Goal: Communication & Community: Ask a question

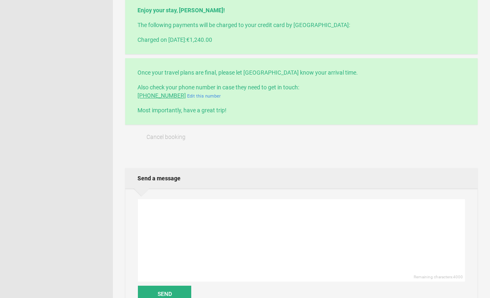
scroll to position [256, 0]
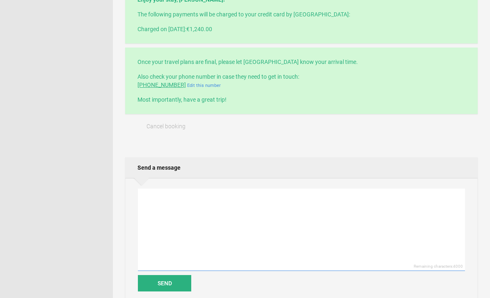
click at [321, 218] on textarea at bounding box center [301, 230] width 327 height 82
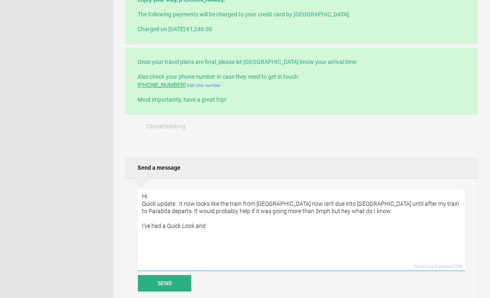
click at [175, 224] on textarea "Hi Quick update. It now looks like the train from [GEOGRAPHIC_DATA] now isn’t d…" at bounding box center [301, 230] width 327 height 82
click at [173, 226] on textarea "Hi Quick update. It now looks like the train from [GEOGRAPHIC_DATA] now isn’t d…" at bounding box center [301, 230] width 327 height 82
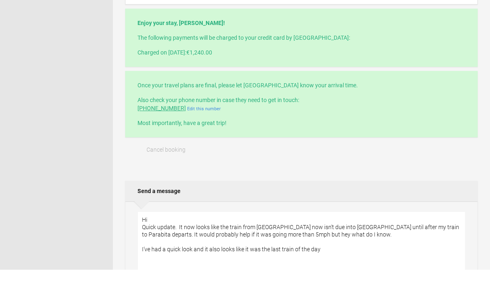
scroll to position [264, 0]
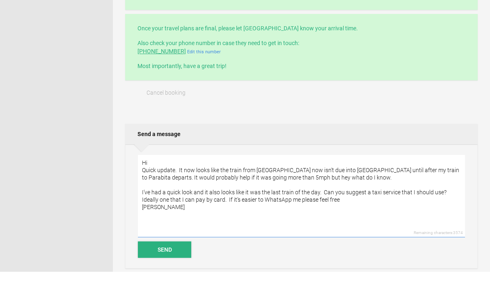
type textarea "Hi Quick update. It now looks like the train from [GEOGRAPHIC_DATA] now isn’t d…"
click at [176, 268] on button "Send" at bounding box center [164, 276] width 53 height 16
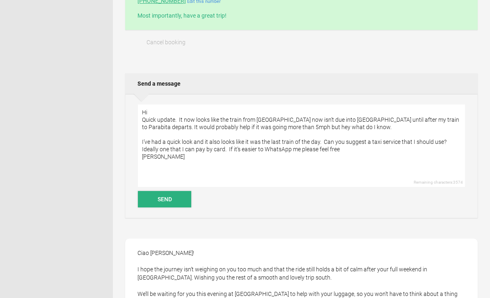
scroll to position [277, 0]
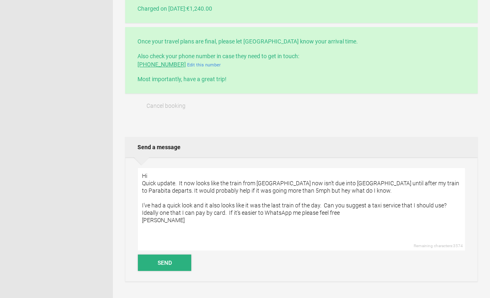
click at [171, 269] on button "Send" at bounding box center [164, 263] width 53 height 16
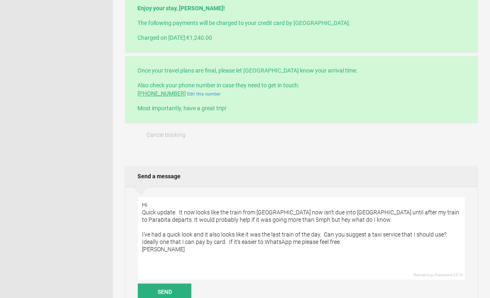
scroll to position [247, 0]
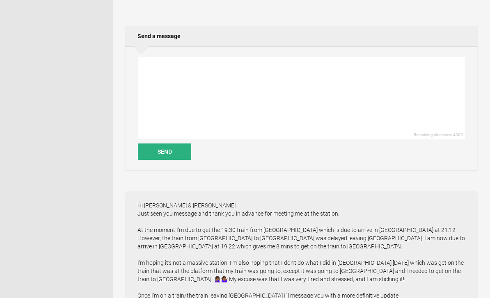
scroll to position [387, 0]
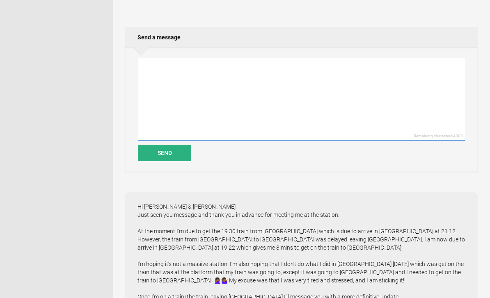
click at [338, 107] on textarea at bounding box center [301, 99] width 327 height 82
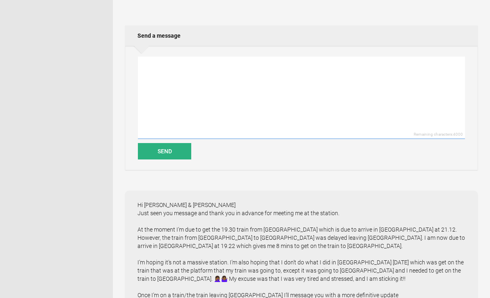
scroll to position [386, 0]
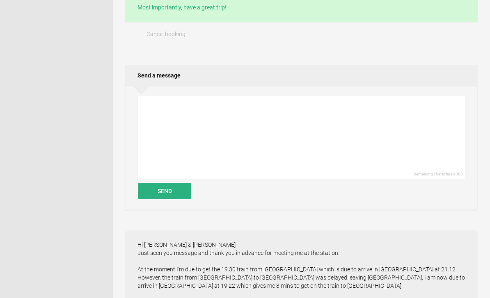
scroll to position [348, 0]
click at [329, 123] on textarea at bounding box center [301, 138] width 327 height 82
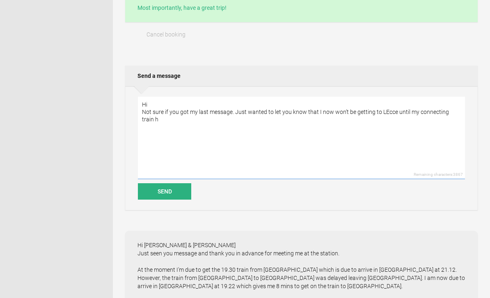
click at [409, 114] on textarea "Hi Not sure if you got my last message. Just wanted to let you know that I now …" at bounding box center [301, 138] width 327 height 82
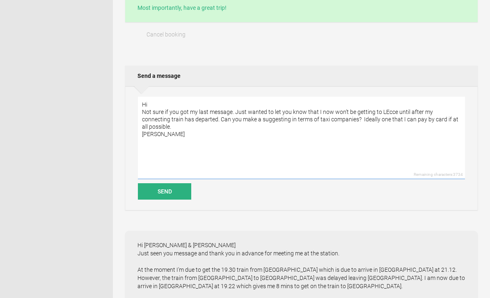
click at [330, 119] on textarea "Hi Not sure if you got my last message. Just wanted to let you know that I now …" at bounding box center [301, 138] width 327 height 82
click at [333, 121] on textarea "Hi Not sure if you got my last message. Just wanted to let you know that I now …" at bounding box center [301, 138] width 327 height 82
click at [459, 121] on textarea "Hi Not sure if you got my last message. Just wanted to let you know that I now …" at bounding box center [301, 138] width 327 height 82
paste textarea "Or is there a bus service"
type textarea "Hi Not sure if you got my last message. Just wanted to let you know that I now …"
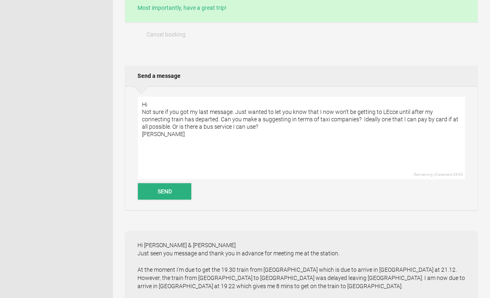
click at [176, 192] on button "Send" at bounding box center [164, 191] width 53 height 16
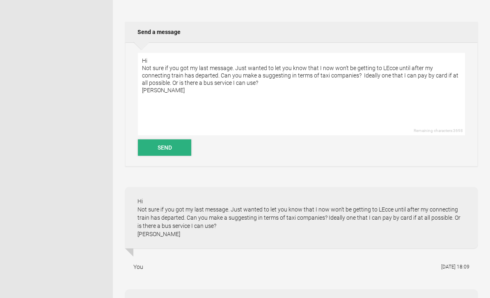
scroll to position [374, 0]
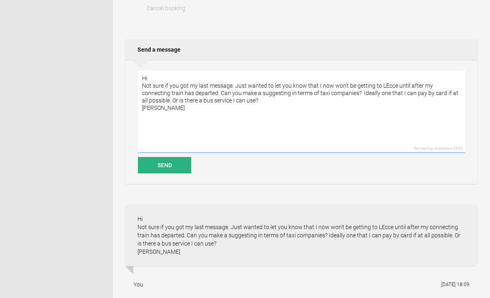
click at [315, 94] on textarea "Hi Not sure if you got my last message. Just wanted to let you know that I now …" at bounding box center [301, 112] width 327 height 82
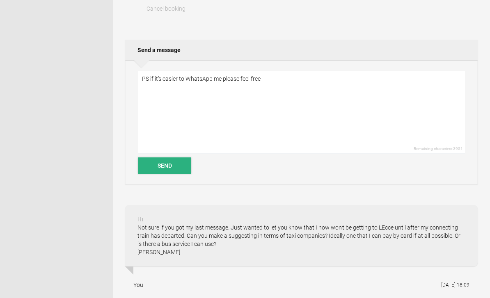
type textarea "PS if it’s easier to WhatsApp me please feel free"
click at [170, 164] on button "Send" at bounding box center [164, 165] width 53 height 16
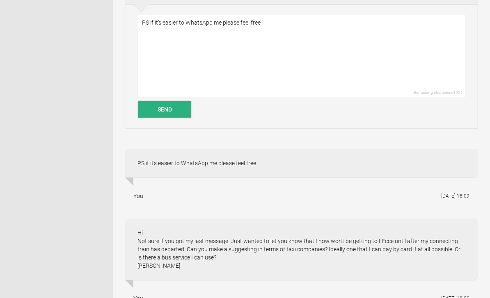
scroll to position [337, 0]
